Goal: Task Accomplishment & Management: Manage account settings

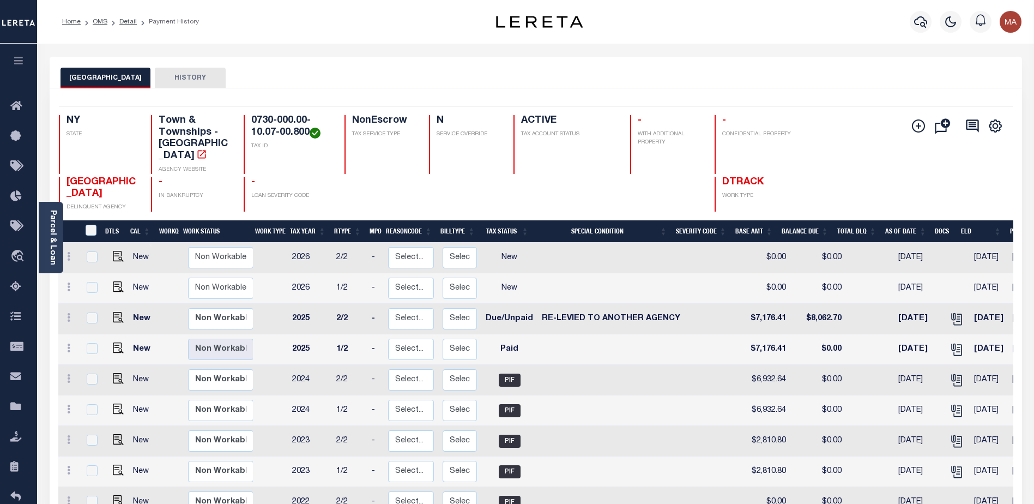
click at [22, 62] on icon "button" at bounding box center [19, 61] width 13 height 10
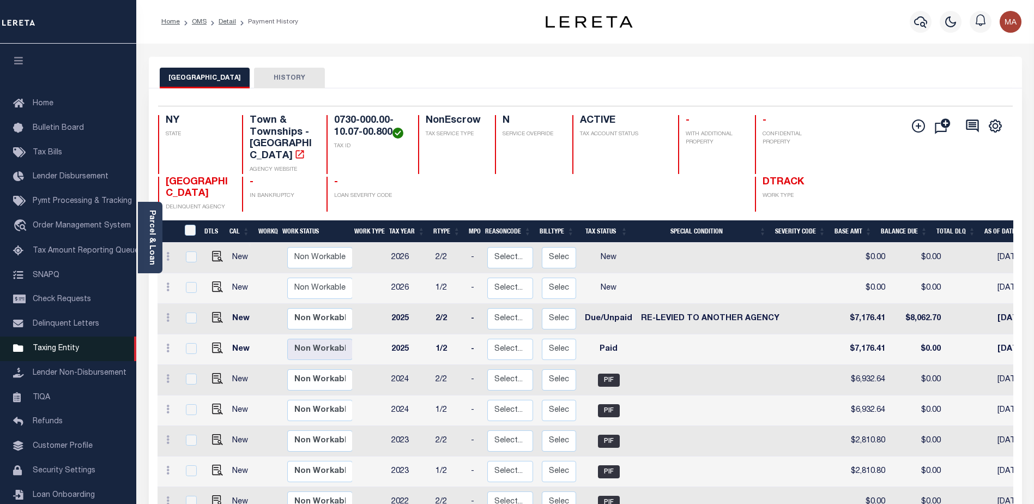
click at [58, 352] on span "Taxing Entity" at bounding box center [56, 349] width 46 height 8
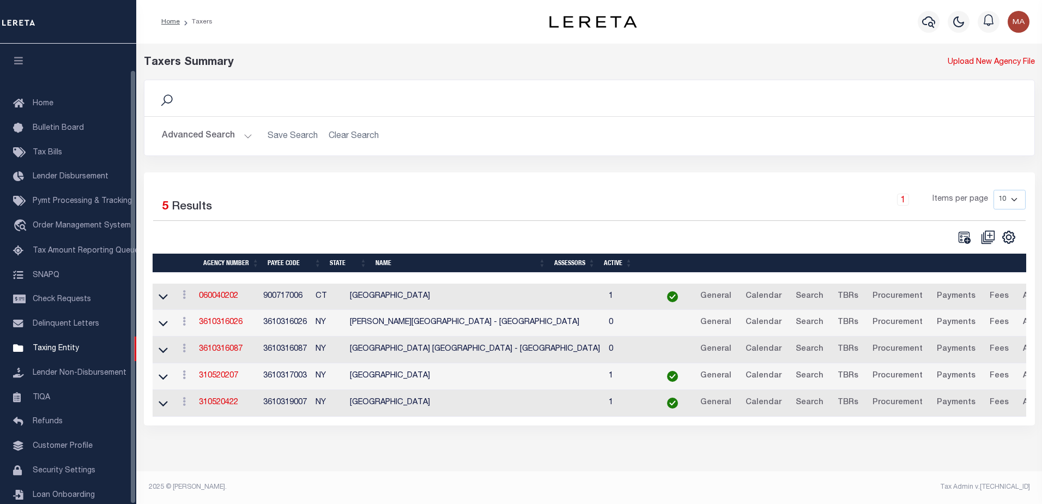
scroll to position [27, 0]
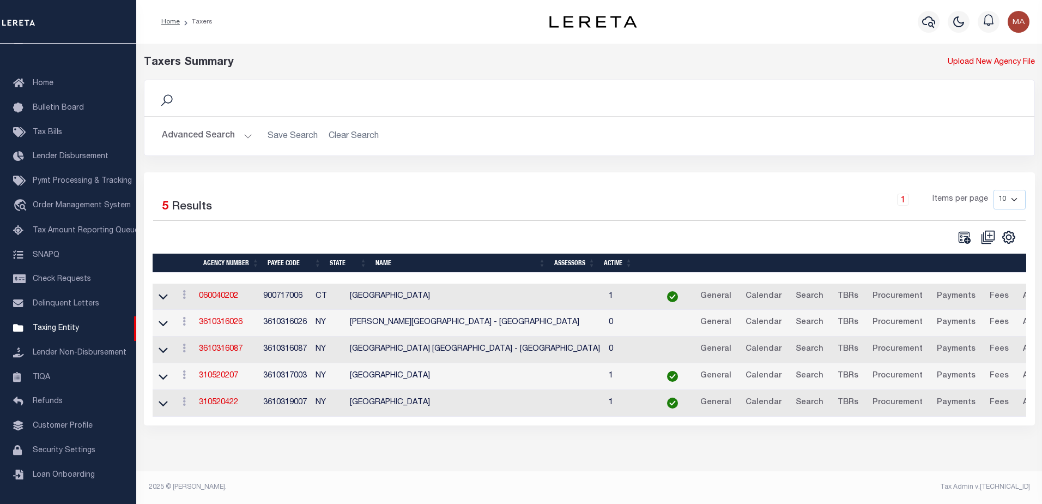
click at [178, 138] on button "Advanced Search" at bounding box center [207, 135] width 90 height 21
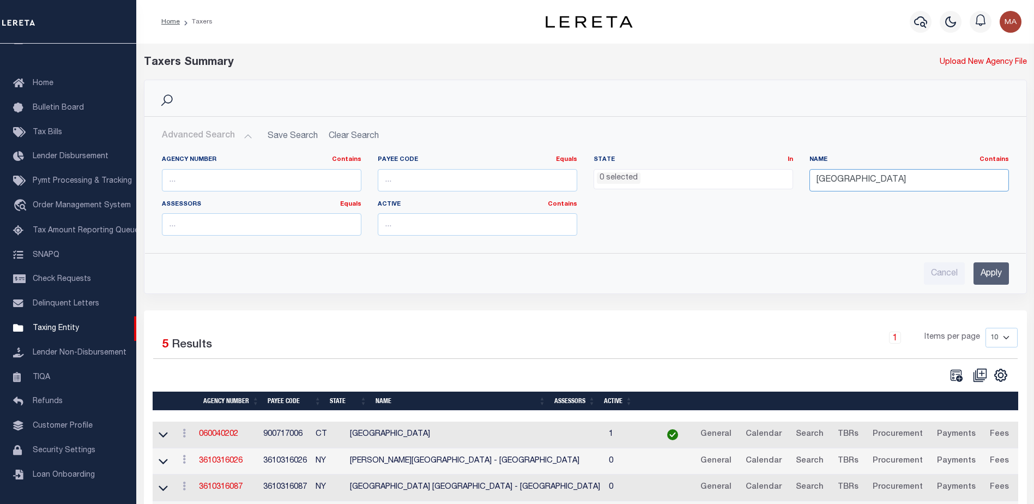
drag, startPoint x: 892, startPoint y: 183, endPoint x: 808, endPoint y: 183, distance: 83.9
click at [808, 183] on div "Name Contains Contains Is east hampton" at bounding box center [909, 177] width 216 height 45
click at [836, 184] on input "bronyx city" at bounding box center [909, 180] width 200 height 22
type input "bronx city"
click at [992, 273] on input "Apply" at bounding box center [991, 273] width 35 height 22
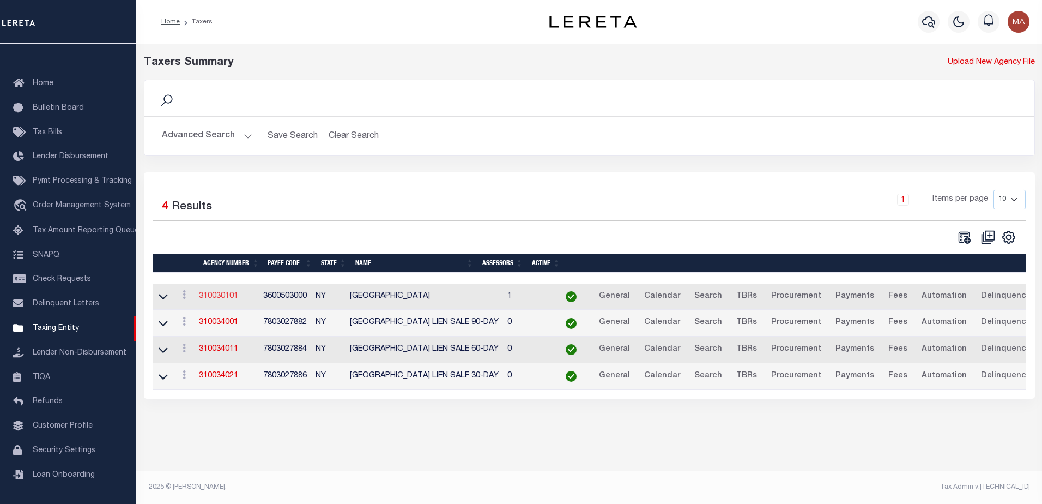
click at [221, 297] on link "310030101" at bounding box center [218, 296] width 39 height 8
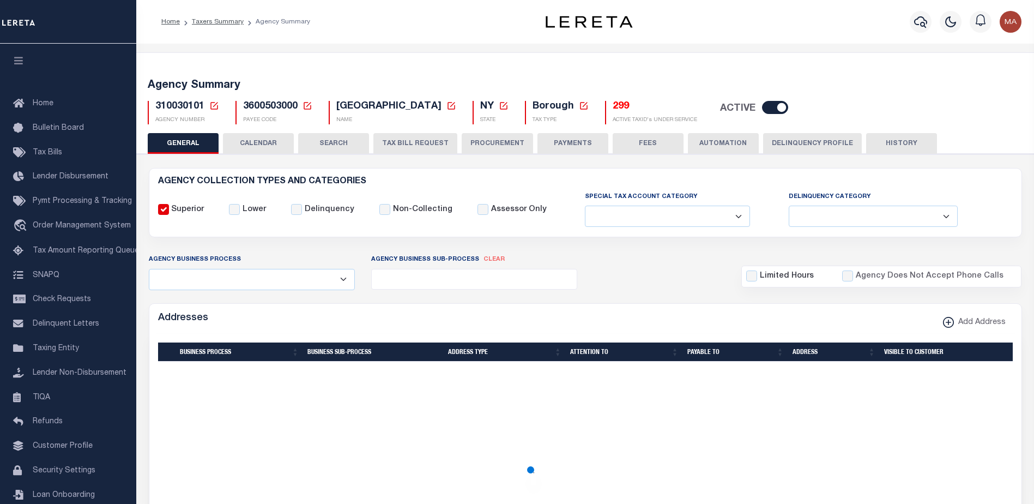
select select
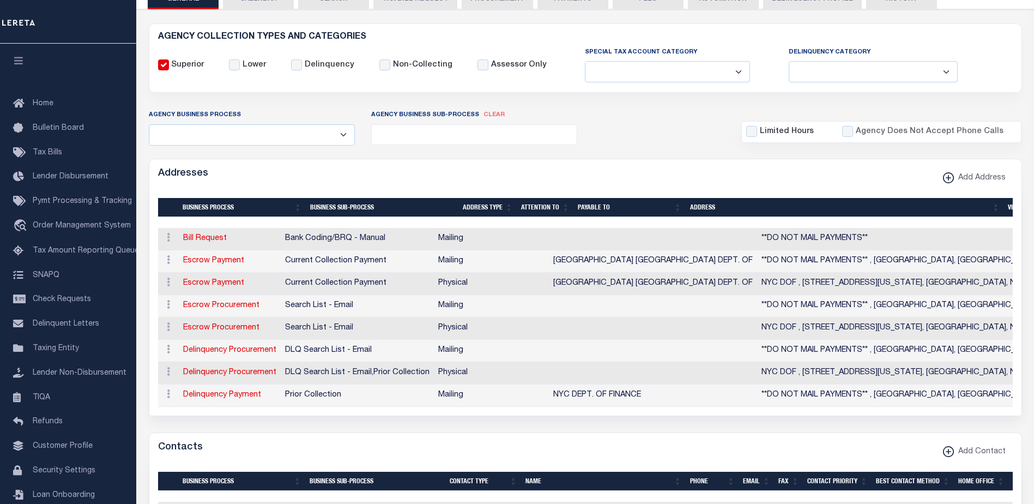
scroll to position [164, 0]
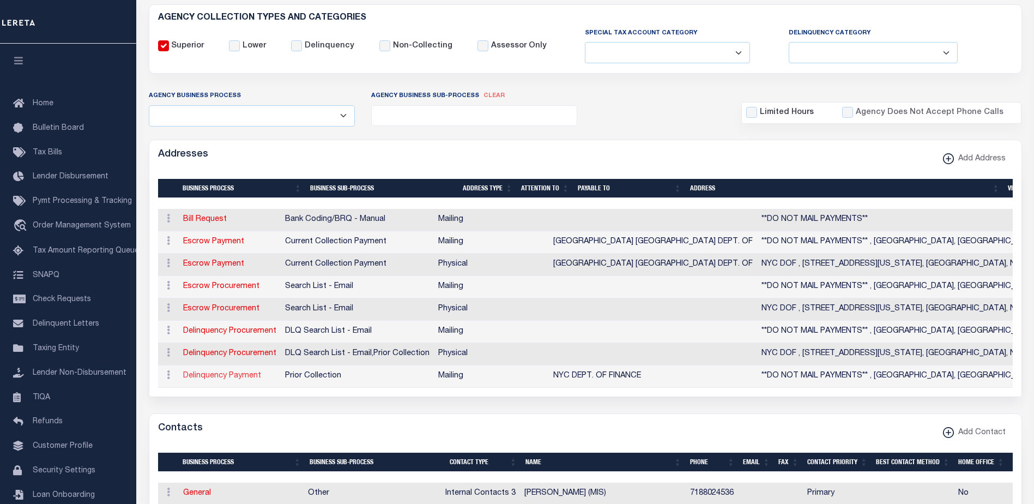
click at [220, 377] on link "Delinquency Payment" at bounding box center [222, 376] width 78 height 8
select select "1"
checkbox input "false"
select select
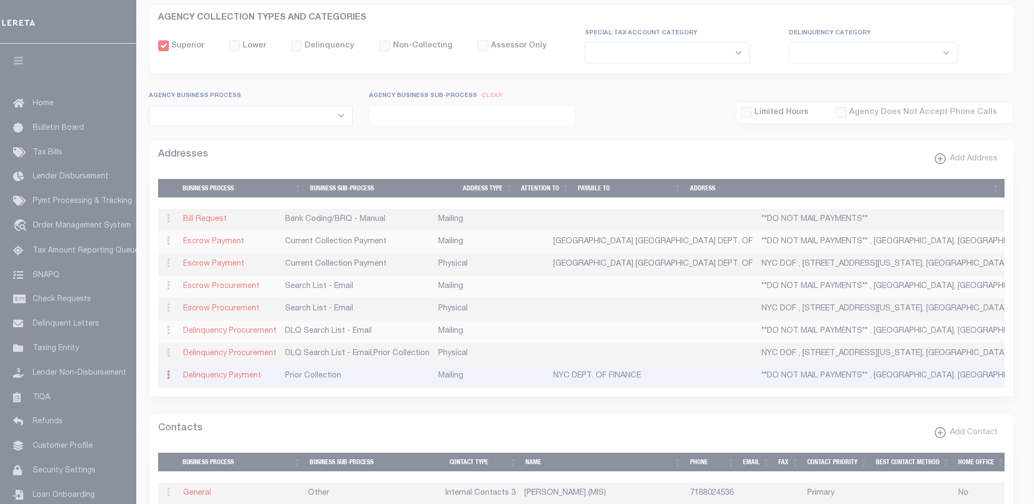
type input "**DO NOT MAIL PAYMENTS**"
type input "BINGHAMTON"
select select "NY"
type input "13902-5536"
checkbox input "true"
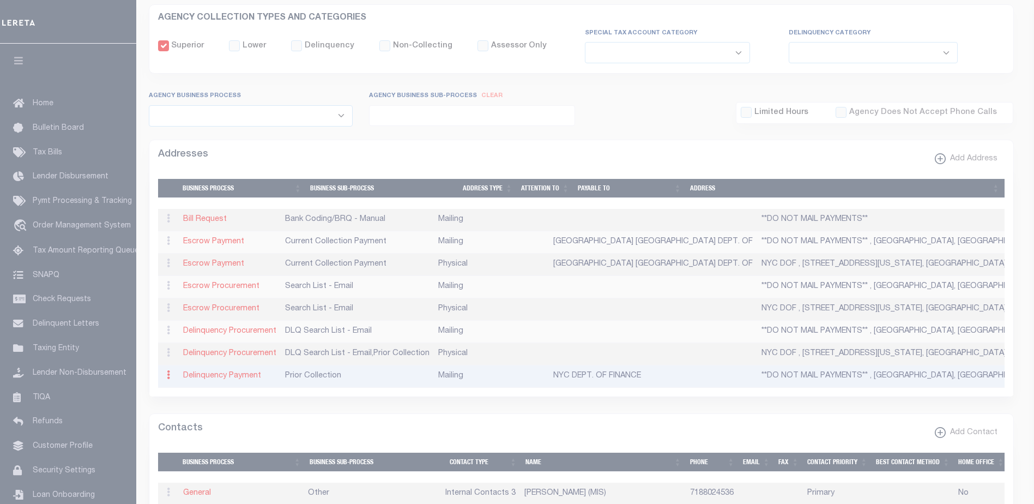
type input "NYC DEPT. OF FINANCE"
select select "5"
select select "27"
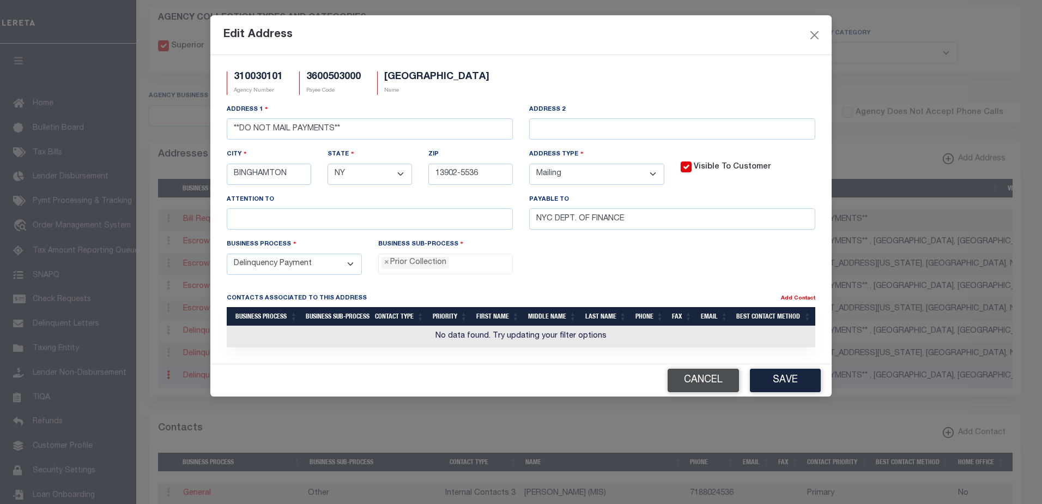
click at [684, 378] on button "Cancel" at bounding box center [703, 379] width 71 height 23
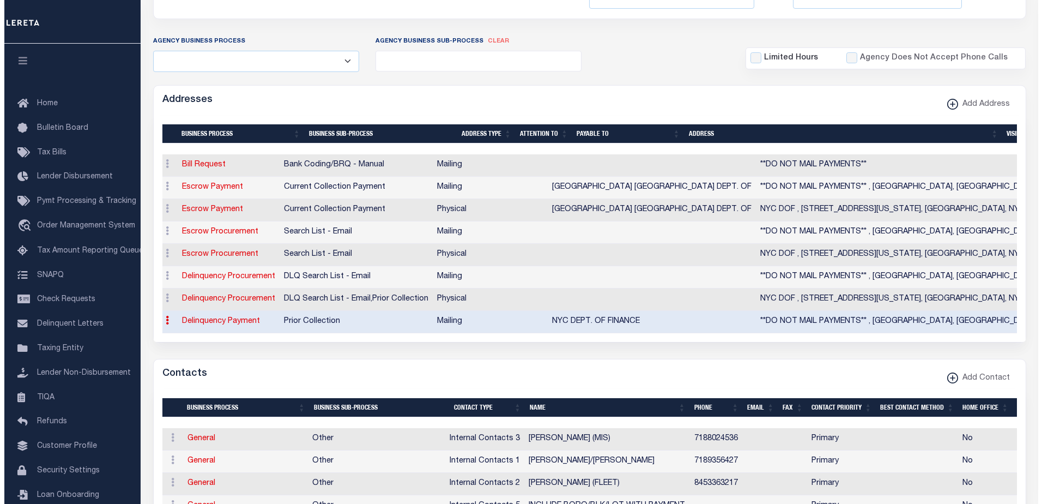
scroll to position [0, 0]
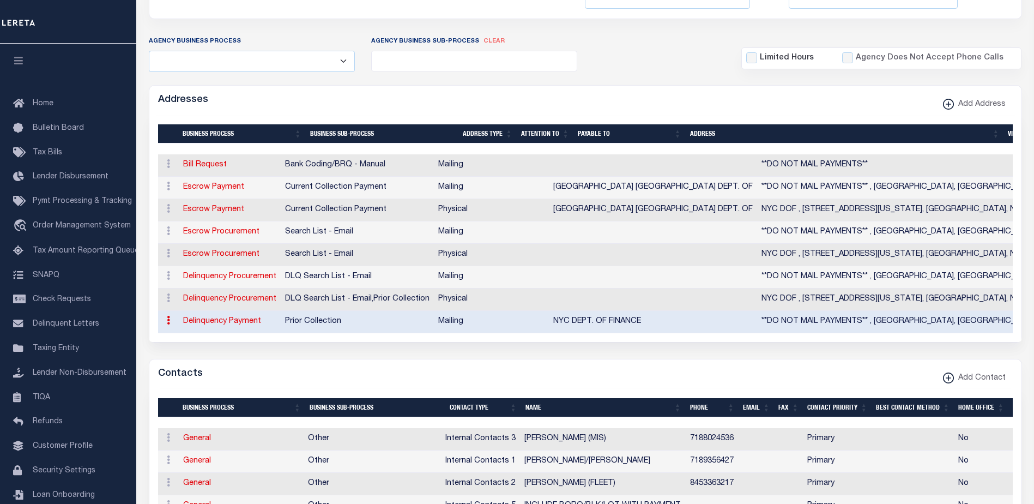
click at [236, 320] on link "Delinquency Payment" at bounding box center [222, 321] width 78 height 8
select select
select select "1"
checkbox input "false"
select select
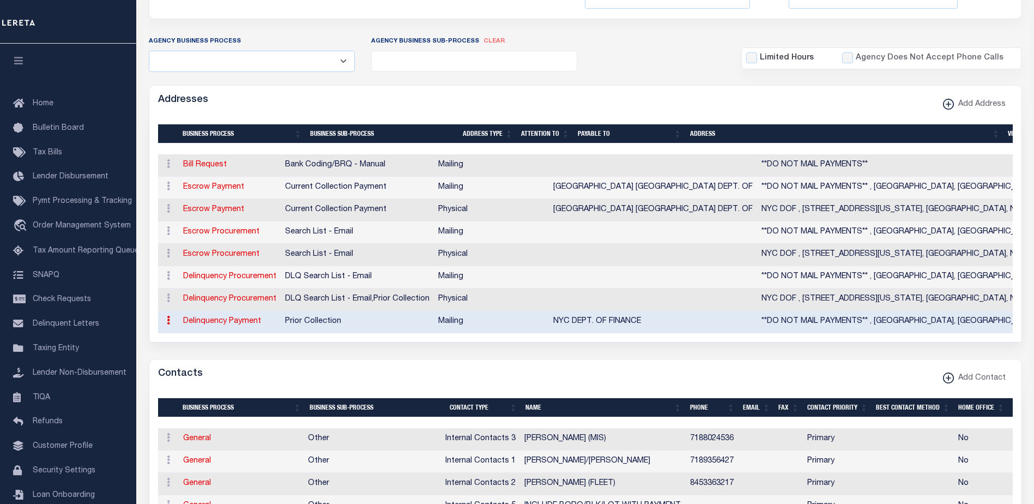
select select
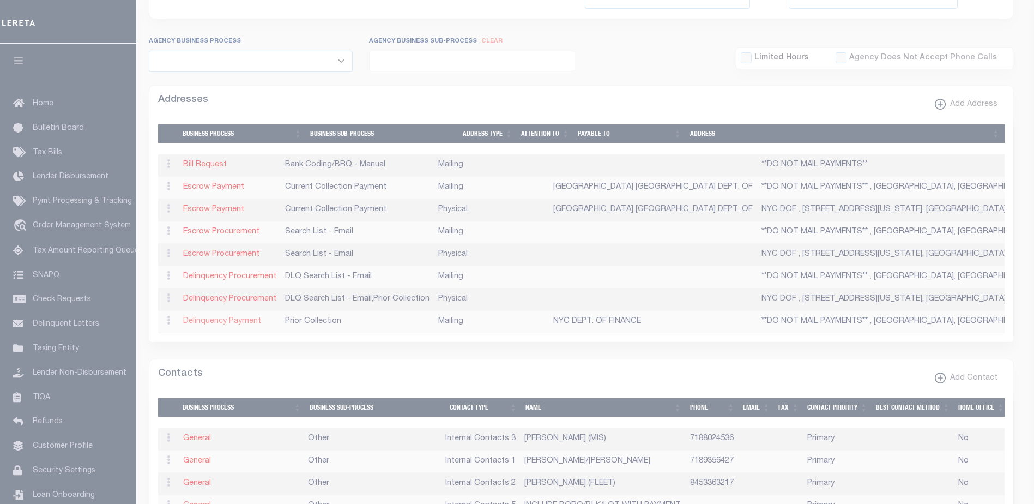
type input "**DO NOT MAIL PAYMENTS**"
type input "BINGHAMTON"
select select "NY"
type input "13902-5536"
checkbox input "true"
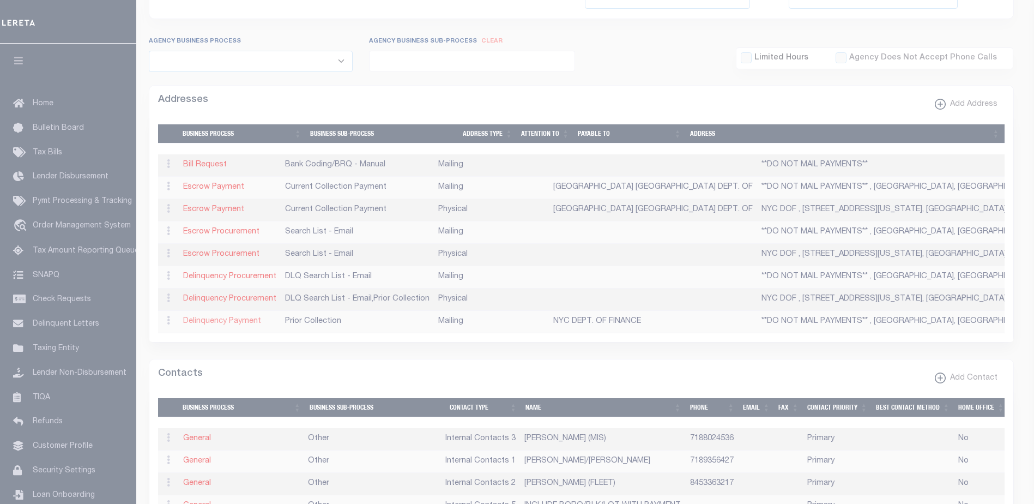
type input "NYC DEPT. OF FINANCE"
select select "5"
select select "27"
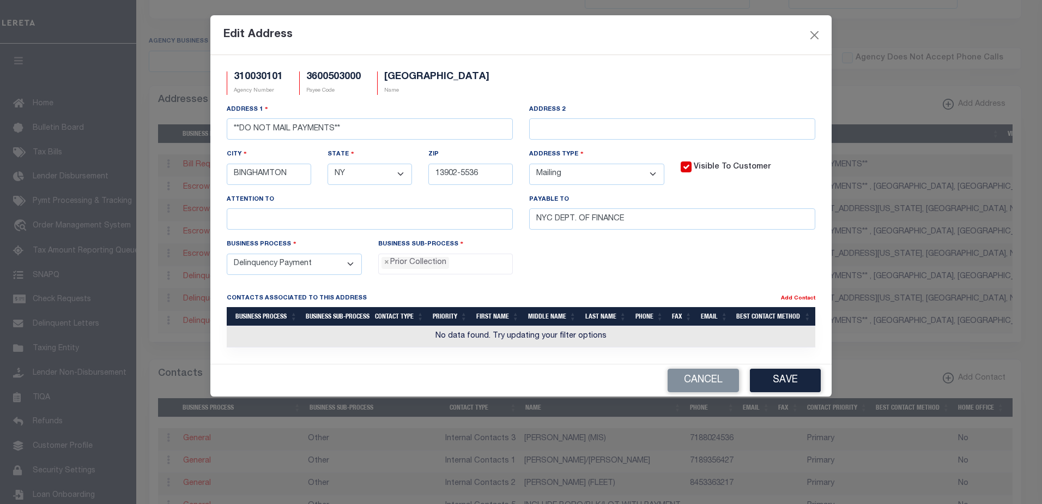
click at [650, 173] on select "- Select - FedEx/Overnight Lock Box Mailing Mailing/Physical Physical" at bounding box center [596, 174] width 135 height 21
click at [690, 187] on div "Visible To Customer" at bounding box center [749, 170] width 152 height 45
